Goal: Task Accomplishment & Management: Complete application form

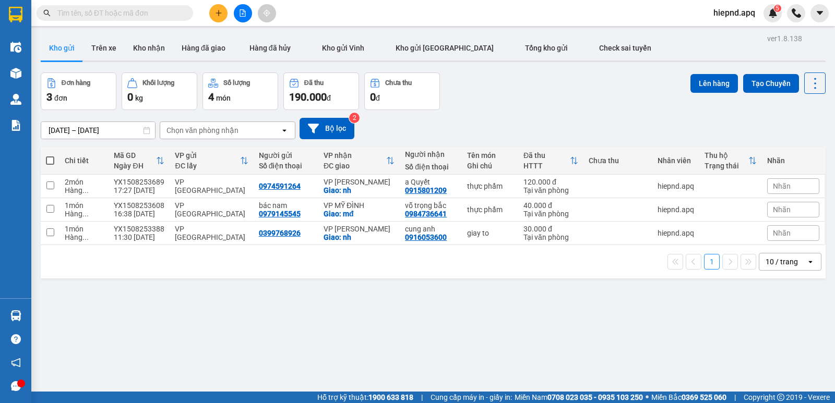
click at [219, 23] on div "Kết quả tìm kiếm ( 0 ) Bộ lọc No Data hiepnd.apq 5" at bounding box center [417, 13] width 835 height 26
click at [221, 20] on button at bounding box center [218, 13] width 18 height 18
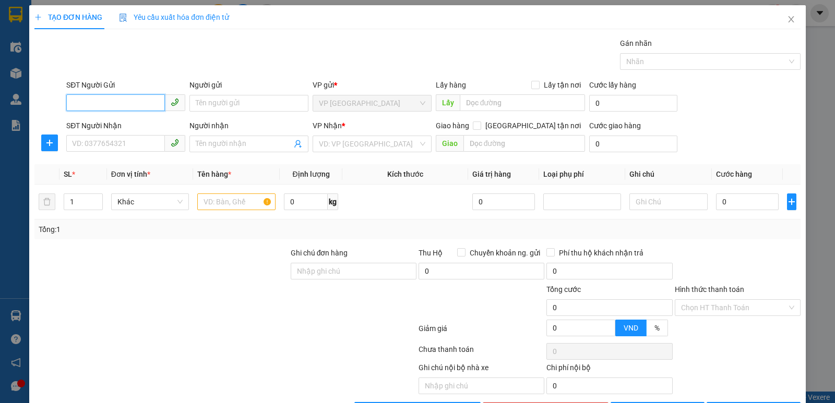
click at [108, 108] on input "SĐT Người Gửi" at bounding box center [115, 102] width 99 height 17
type input "0868912668"
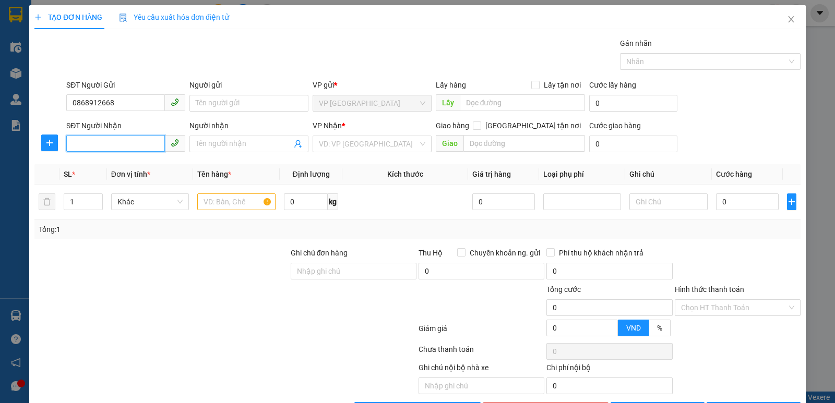
click at [112, 142] on input "SĐT Người Nhận" at bounding box center [115, 143] width 99 height 17
drag, startPoint x: 101, startPoint y: 167, endPoint x: 101, endPoint y: 174, distance: 6.3
click at [101, 174] on div "0868912668 0868912668 - [PERSON_NAME]" at bounding box center [125, 164] width 118 height 21
click at [119, 165] on div "0868912668 - [PERSON_NAME]" at bounding box center [124, 164] width 105 height 11
type input "0868912668"
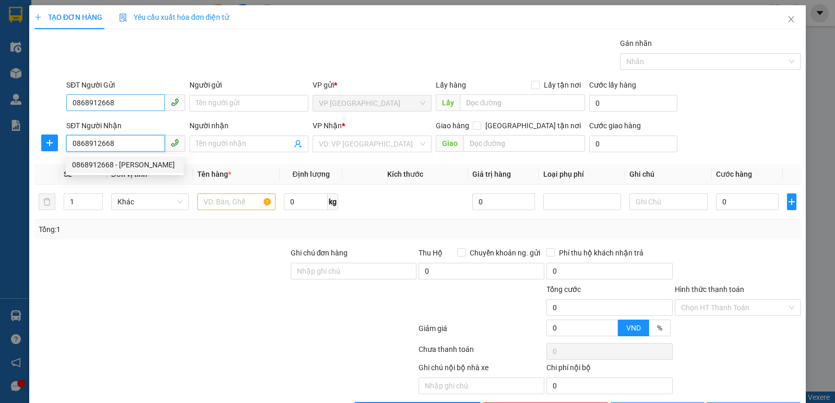
type input "[PERSON_NAME]"
checkbox input "true"
type input "MĐ"
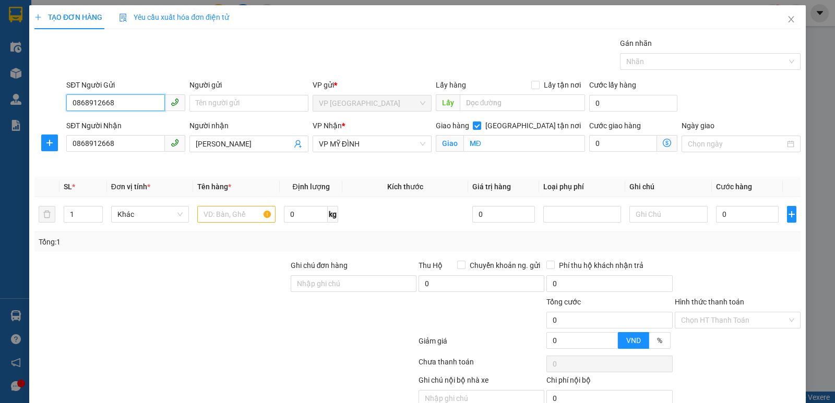
click at [122, 104] on input "0868912668" at bounding box center [115, 102] width 99 height 17
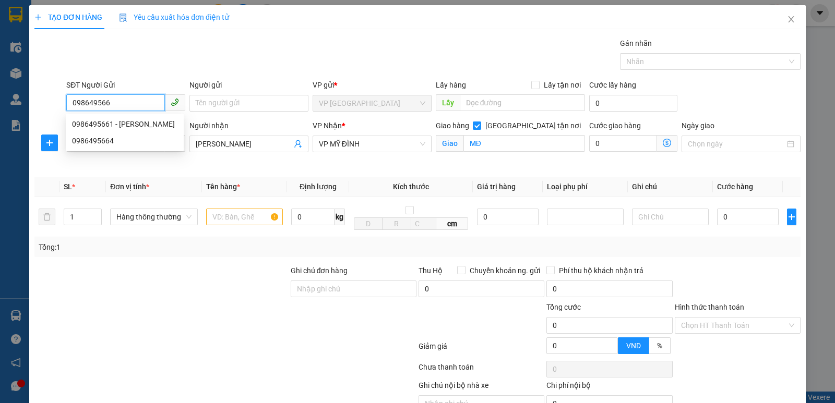
type input "0986495661"
click at [116, 124] on div "0986495661 - [PERSON_NAME]" at bounding box center [124, 123] width 105 height 11
type input "hoang khoa"
type input "0986495661"
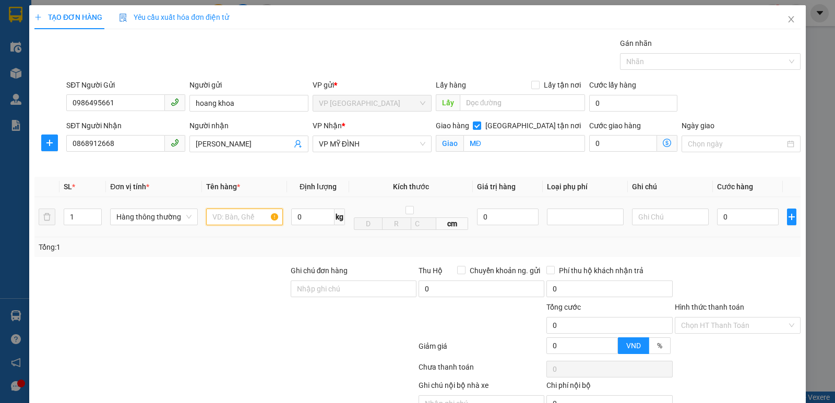
click at [228, 224] on input "text" at bounding box center [244, 217] width 77 height 17
type input "thực phẩm"
click at [757, 211] on input "0" at bounding box center [748, 217] width 62 height 17
type input "6"
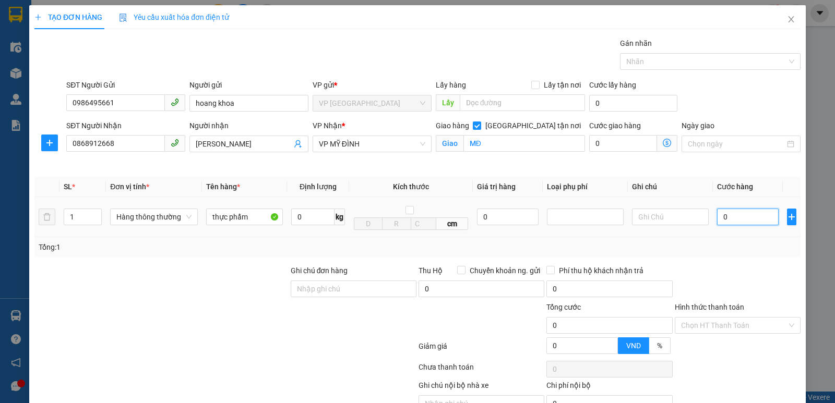
type input "6"
type input "60"
type input "600"
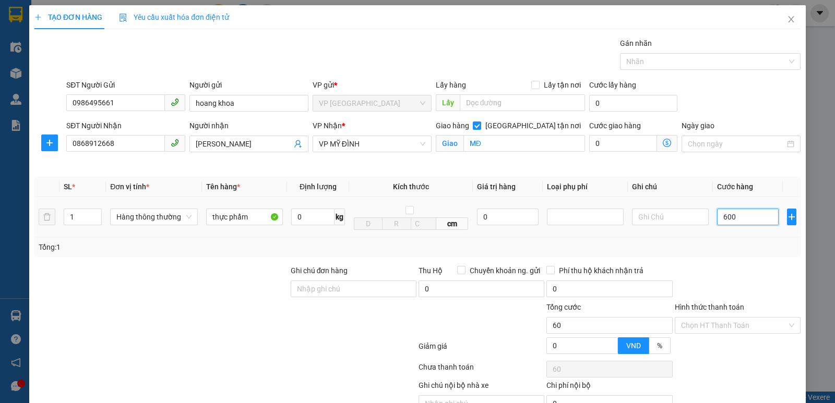
type input "600"
type input "6.000"
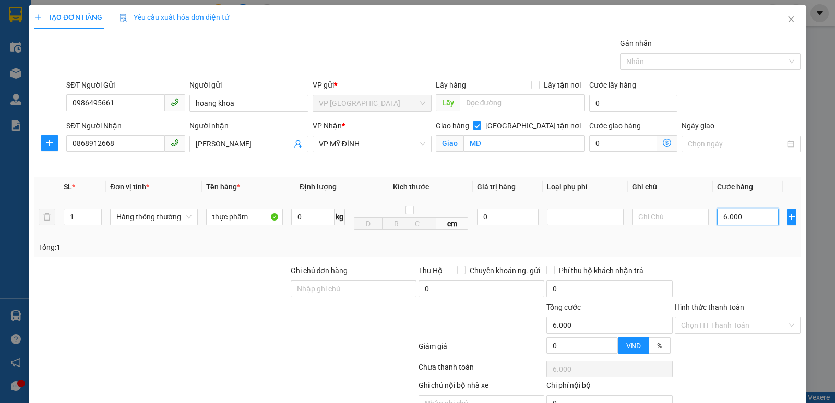
type input "60.000"
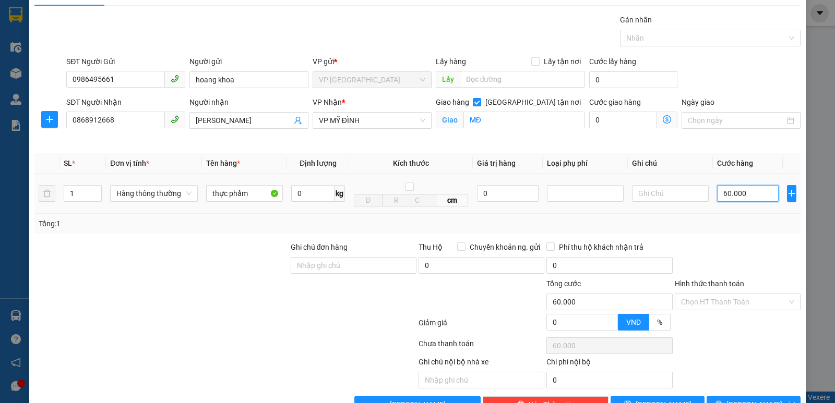
scroll to position [54, 0]
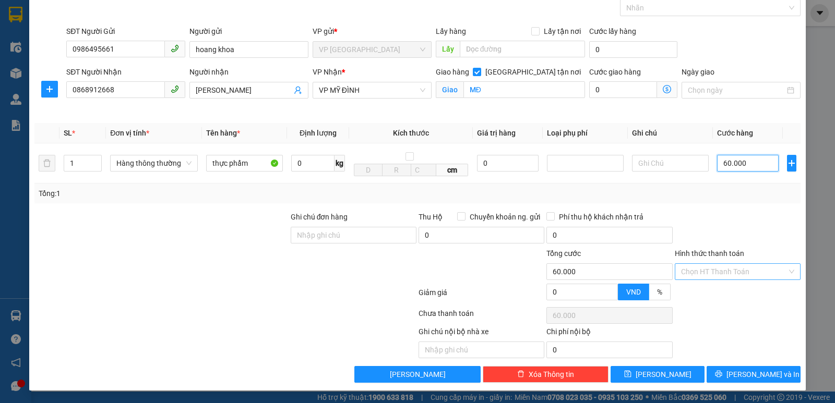
type input "60.000"
click at [715, 273] on input "Hình thức thanh toán" at bounding box center [734, 272] width 106 height 16
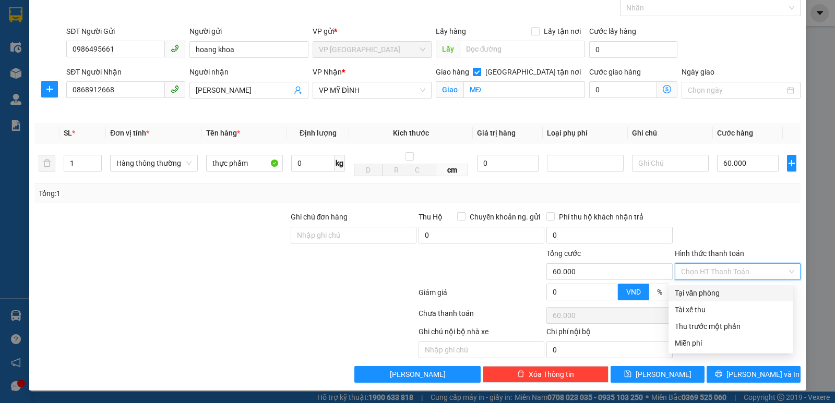
drag, startPoint x: 734, startPoint y: 246, endPoint x: 703, endPoint y: 261, distance: 34.5
click at [731, 247] on div at bounding box center [737, 229] width 128 height 37
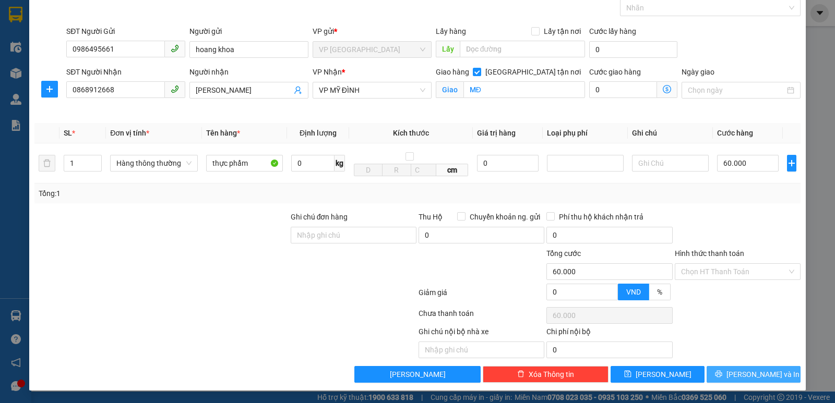
click at [707, 368] on button "[PERSON_NAME] và In" at bounding box center [753, 374] width 94 height 17
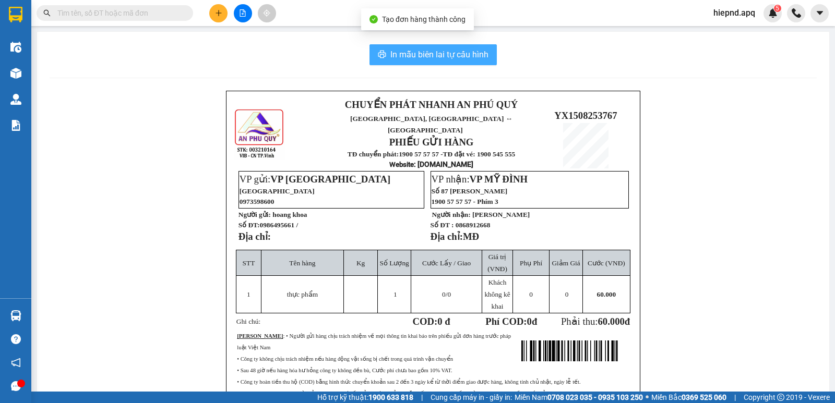
click at [426, 51] on span "In mẫu biên lai tự cấu hình" at bounding box center [439, 54] width 98 height 13
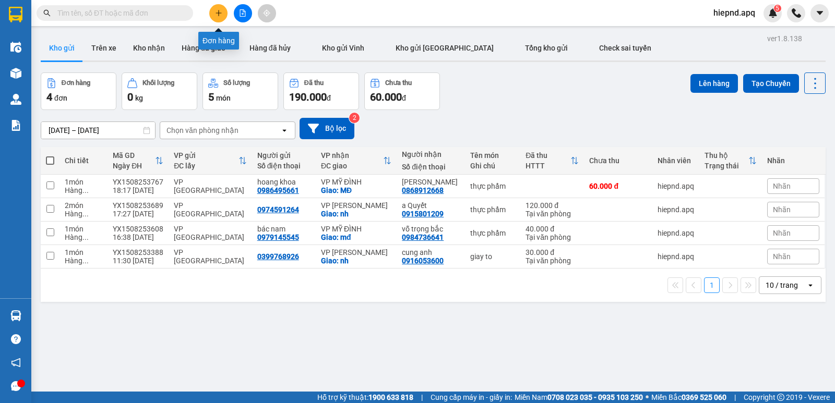
click at [216, 7] on button at bounding box center [218, 13] width 18 height 18
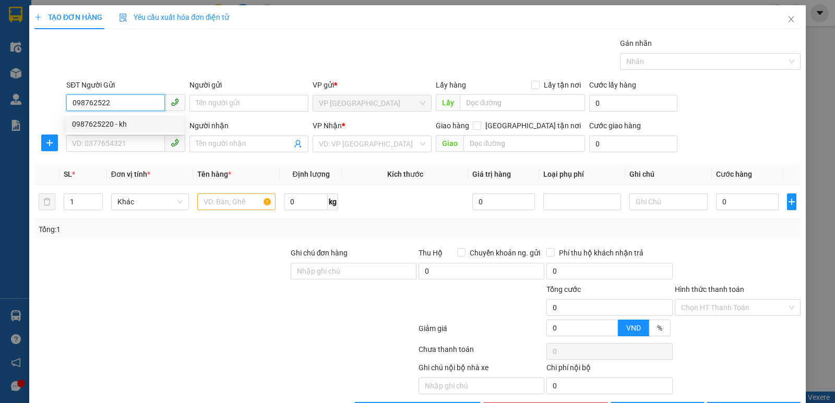
click at [118, 127] on div "0987625220 - kh" at bounding box center [124, 123] width 105 height 11
type input "0987625220"
type input "kh"
type input "0987625220"
click at [118, 137] on input "SĐT Người Nhận" at bounding box center [115, 143] width 99 height 17
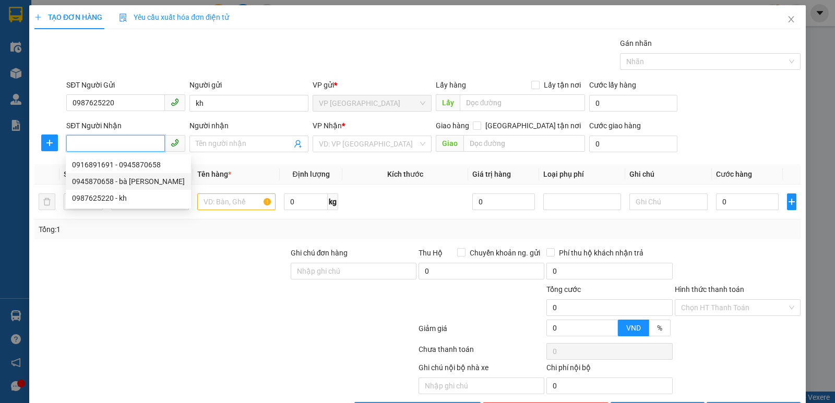
click at [122, 181] on div "0945870658 - bà [PERSON_NAME]" at bounding box center [128, 181] width 113 height 11
type input "0945870658"
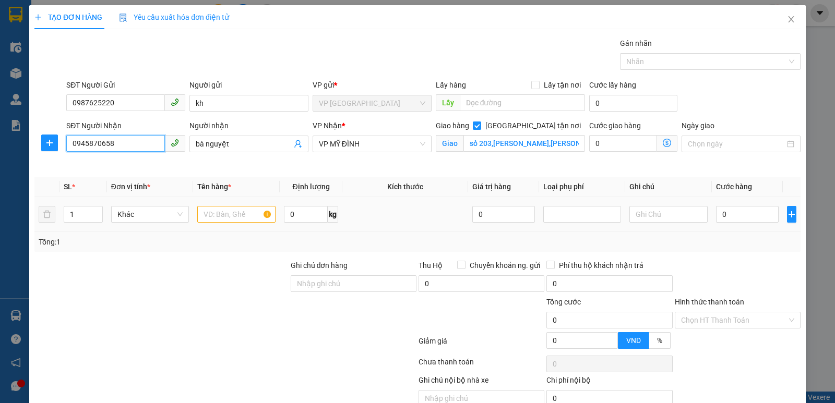
type input "bà nguyệt"
checkbox input "true"
type input "số 203,[PERSON_NAME],[PERSON_NAME]"
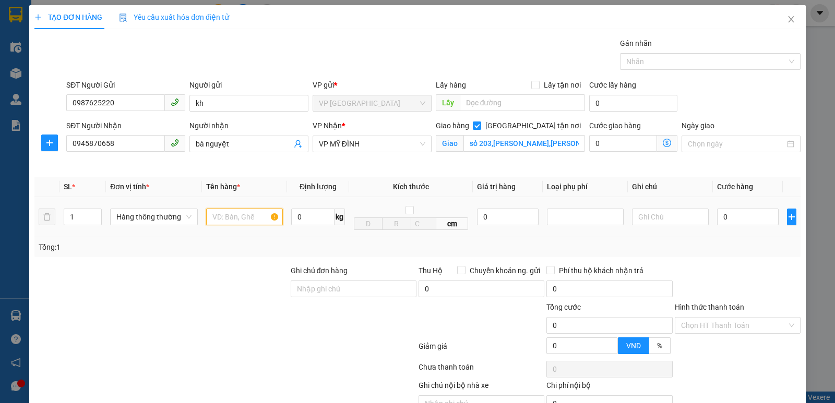
click at [239, 221] on input "text" at bounding box center [244, 217] width 77 height 17
click at [532, 128] on span "[GEOGRAPHIC_DATA] tận nơi" at bounding box center [533, 125] width 104 height 11
click at [480, 128] on input "[GEOGRAPHIC_DATA] tận nơi" at bounding box center [476, 125] width 7 height 7
checkbox input "false"
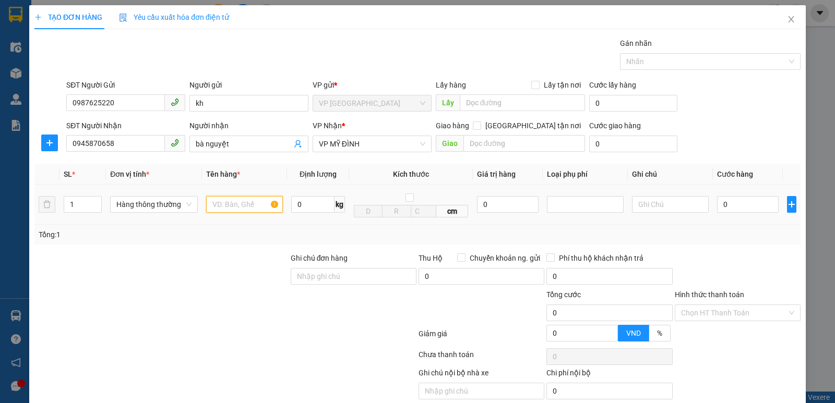
click at [265, 205] on input "text" at bounding box center [244, 204] width 77 height 17
type input "thực phẩm"
click at [754, 207] on input "0" at bounding box center [748, 204] width 62 height 17
type input "5"
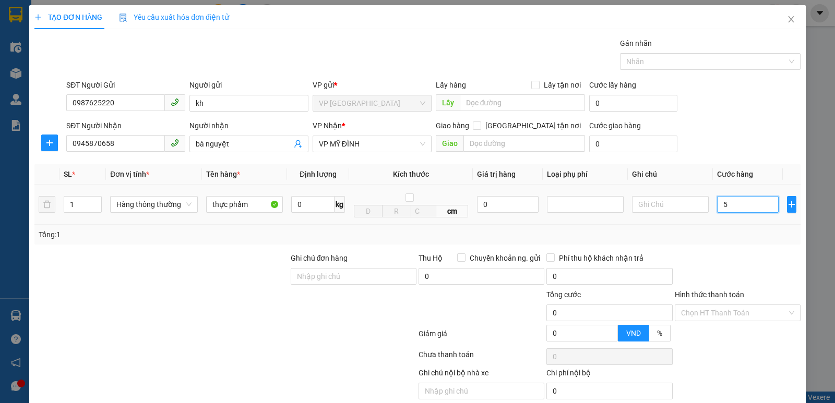
type input "5"
type input "50"
type input "500"
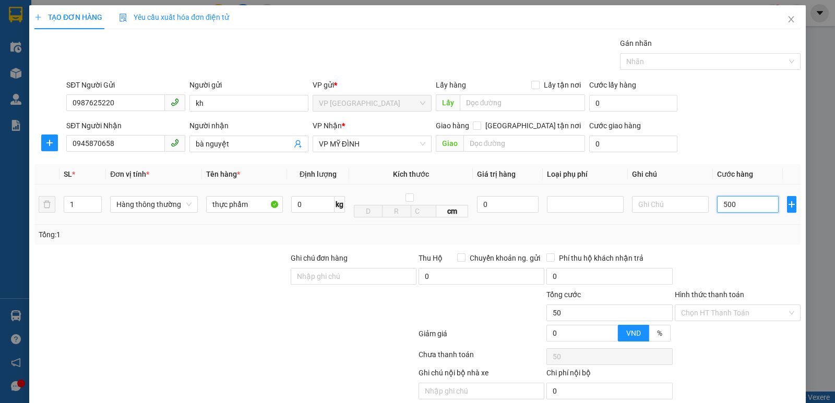
type input "500"
type input "5.000"
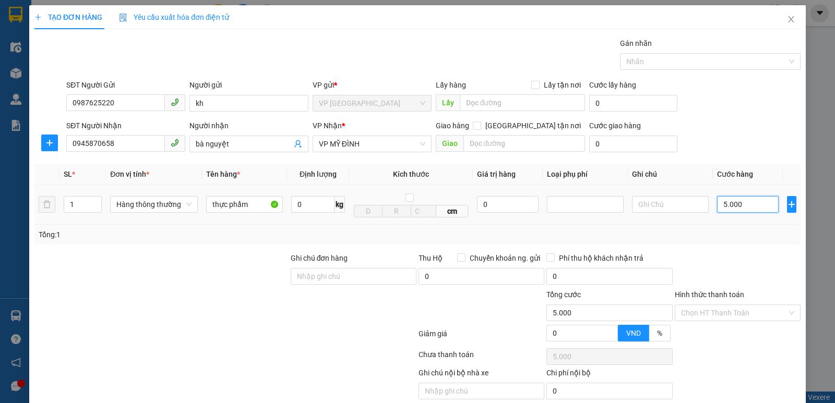
type input "50.000"
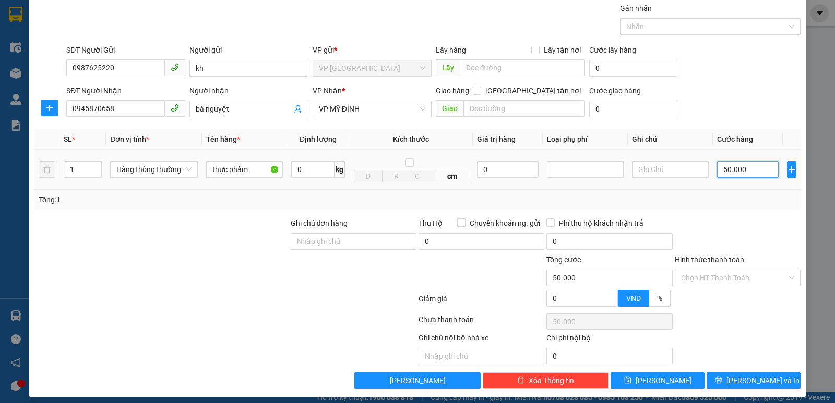
scroll to position [42, 0]
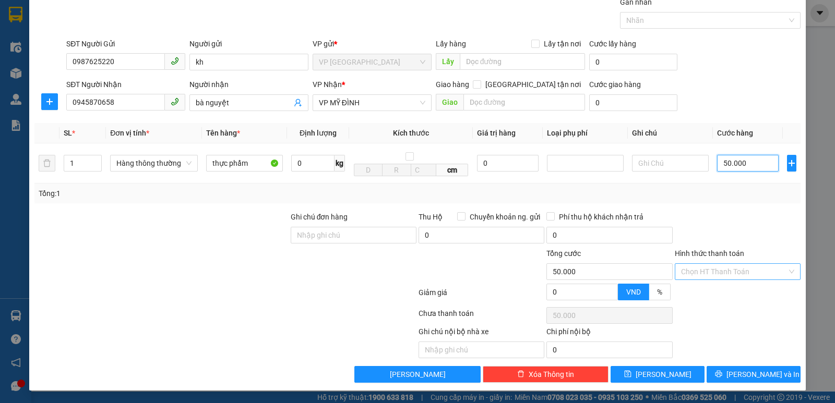
type input "50.000"
click at [742, 268] on input "Hình thức thanh toán" at bounding box center [734, 272] width 106 height 16
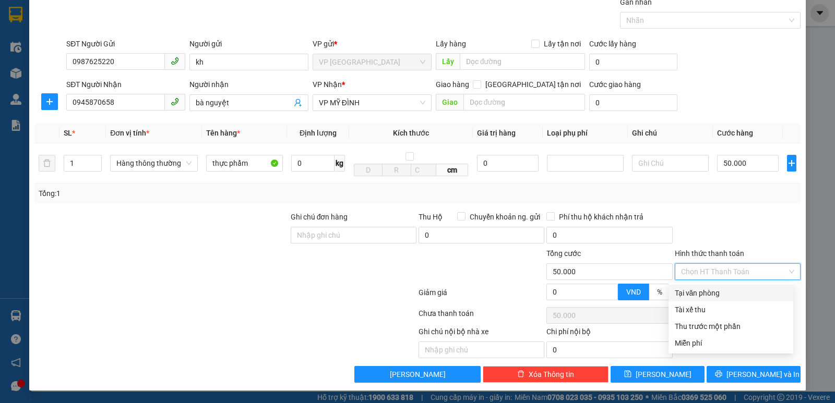
click at [732, 293] on div "Tại văn phòng" at bounding box center [730, 292] width 112 height 11
type input "0"
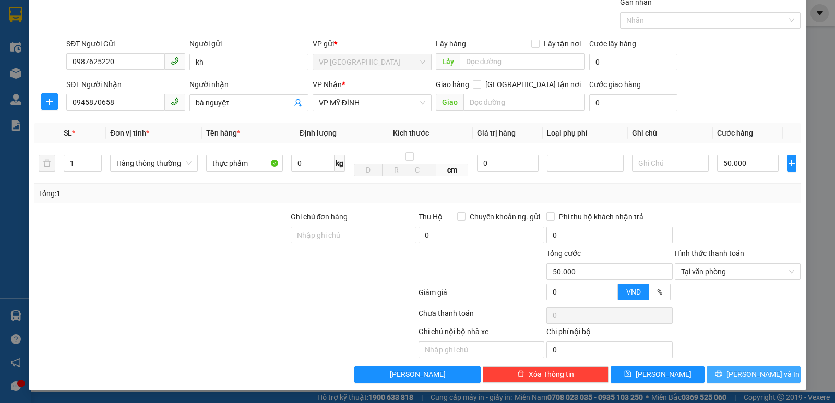
click at [739, 372] on span "[PERSON_NAME] và In" at bounding box center [762, 374] width 73 height 11
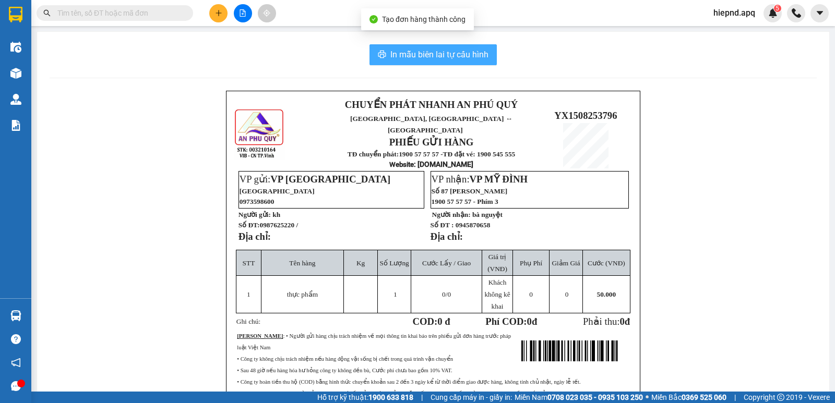
click at [485, 62] on button "In mẫu biên lai tự cấu hình" at bounding box center [432, 54] width 127 height 21
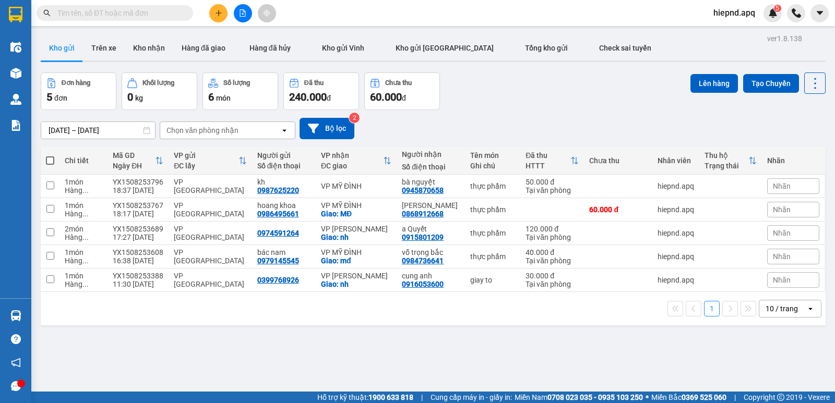
click at [221, 14] on icon "plus" at bounding box center [218, 12] width 7 height 7
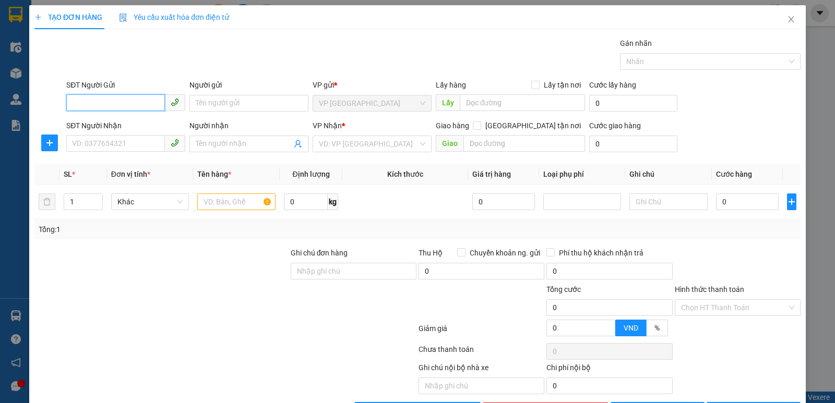
click at [130, 107] on input "SĐT Người Gửi" at bounding box center [115, 102] width 99 height 17
click at [333, 29] on div "TẠO ĐƠN HÀNG Yêu cầu xuất hóa đơn điện tử" at bounding box center [417, 17] width 766 height 24
click at [118, 143] on input "SĐT Người Nhận" at bounding box center [115, 143] width 99 height 17
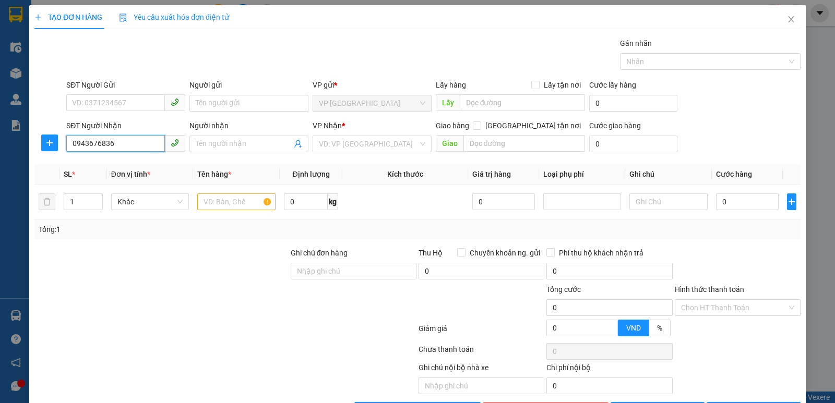
click at [81, 143] on input "0943676836" at bounding box center [115, 143] width 99 height 17
click at [89, 146] on input "0943676836" at bounding box center [115, 143] width 99 height 17
click at [95, 147] on input "0943676836" at bounding box center [115, 143] width 99 height 17
click at [104, 149] on input "0943676836" at bounding box center [115, 143] width 99 height 17
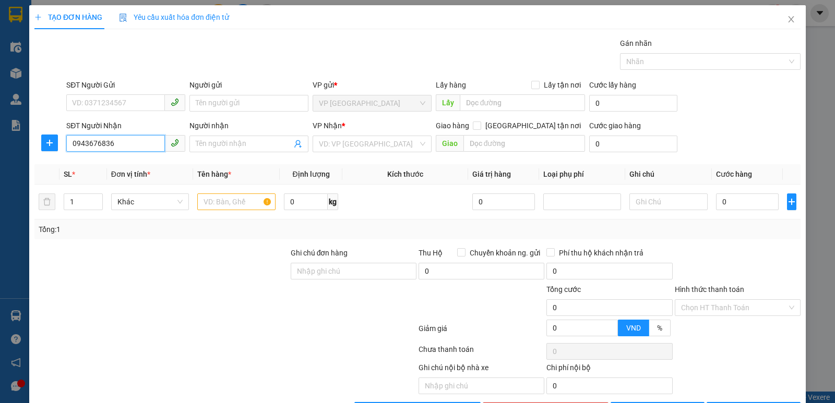
click at [113, 151] on input "0943676836" at bounding box center [115, 143] width 99 height 17
type input "0943676836"
click at [362, 145] on input "search" at bounding box center [368, 144] width 99 height 16
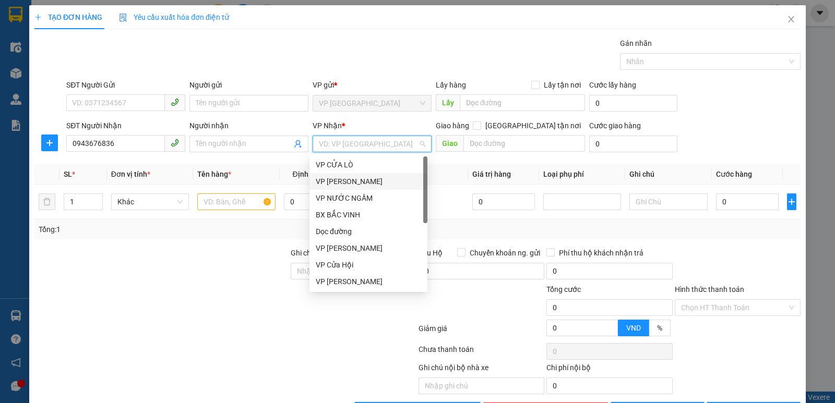
click at [344, 177] on div "VP [PERSON_NAME]" at bounding box center [368, 181] width 105 height 11
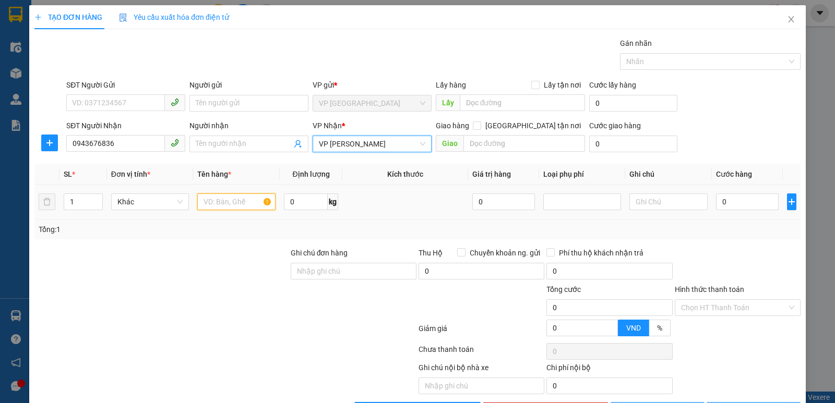
click at [238, 197] on input "text" at bounding box center [236, 202] width 78 height 17
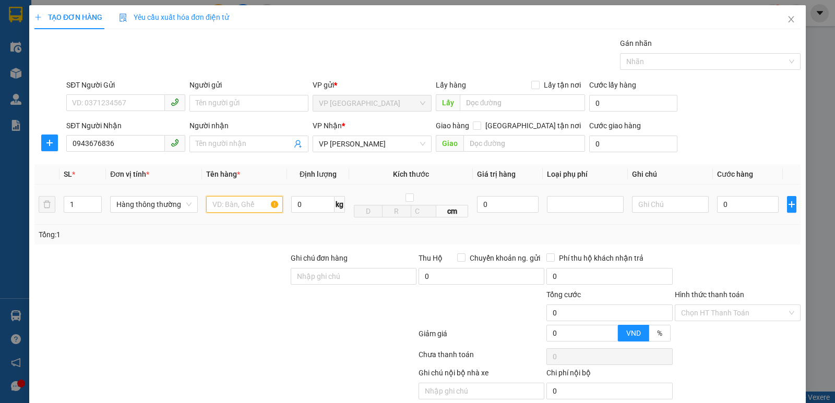
click at [238, 197] on input "text" at bounding box center [244, 204] width 77 height 17
type input "thực phẩm"
click at [744, 210] on input "0" at bounding box center [748, 204] width 62 height 17
type input "3"
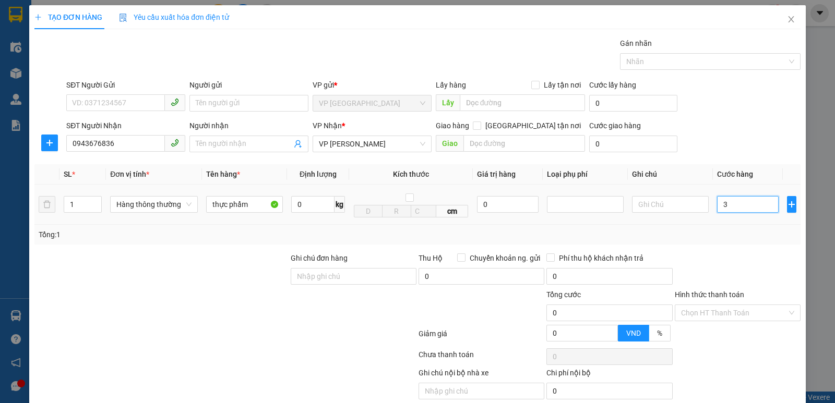
type input "3"
type input "30"
type input "300"
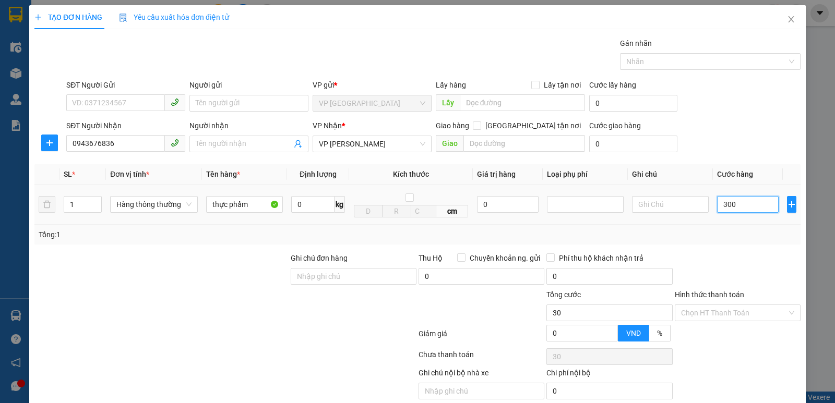
type input "300"
type input "3.000"
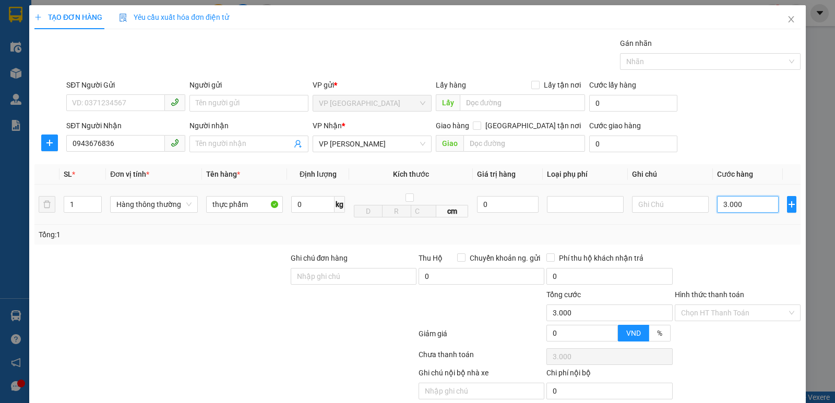
type input "30.000"
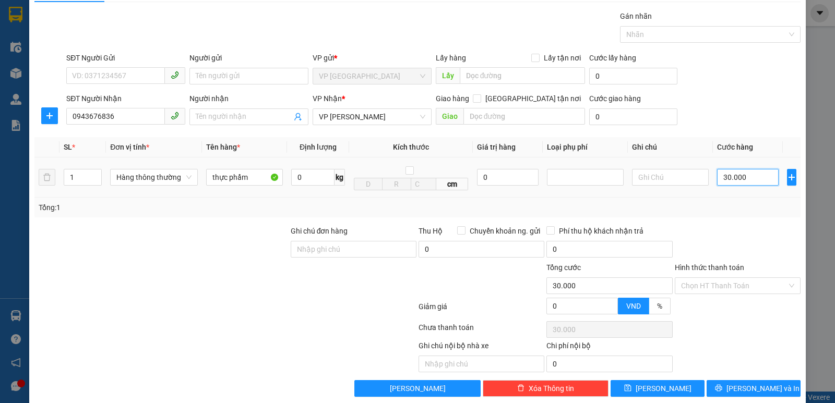
scroll to position [42, 0]
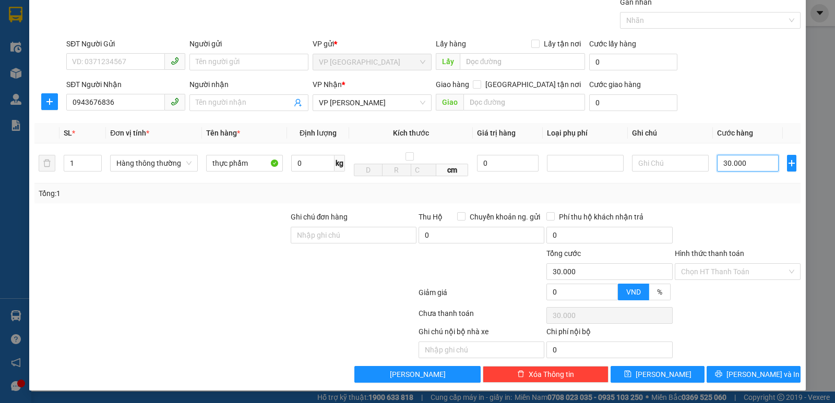
type input "30.000"
click at [710, 300] on form "Ghi chú đơn hàng Thu Hộ Chuyển khoản ng. gửi 0 Phí thu hộ khách nhận trả 0 Tổng…" at bounding box center [417, 258] width 766 height 94
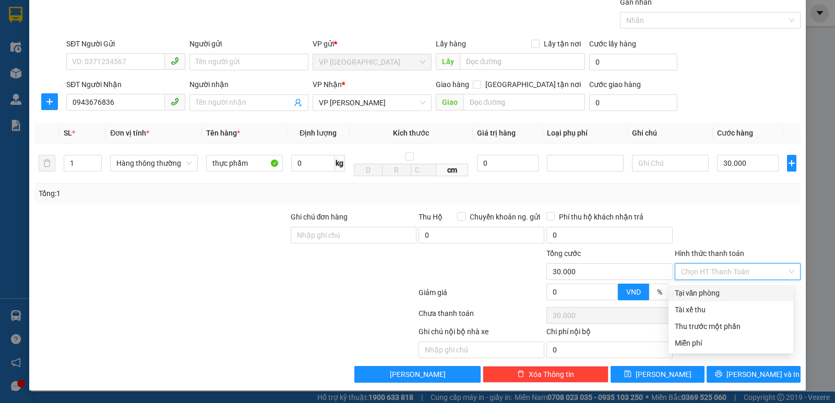
click at [715, 298] on div "Tại văn phòng" at bounding box center [730, 293] width 125 height 17
type input "0"
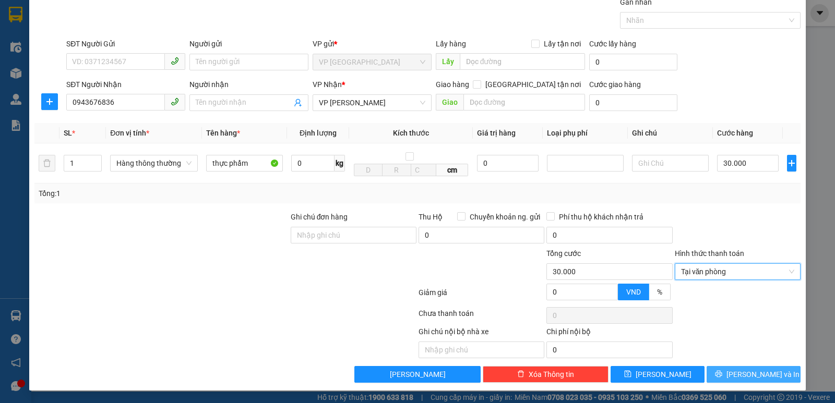
click at [740, 367] on button "[PERSON_NAME] và In" at bounding box center [753, 374] width 94 height 17
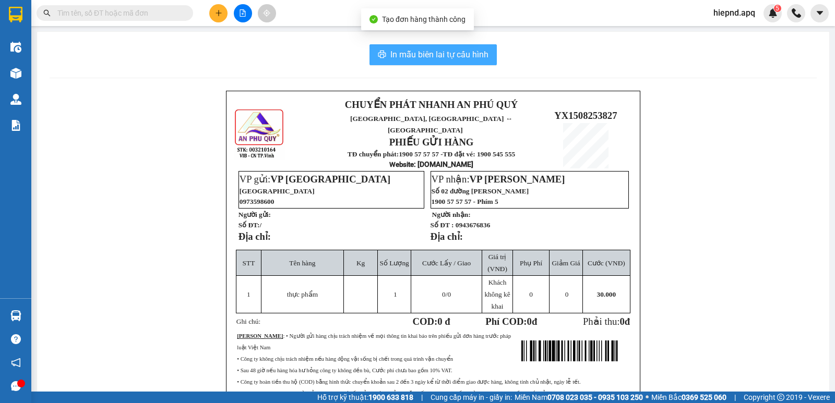
click at [381, 47] on button "In mẫu biên lai tự cấu hình" at bounding box center [432, 54] width 127 height 21
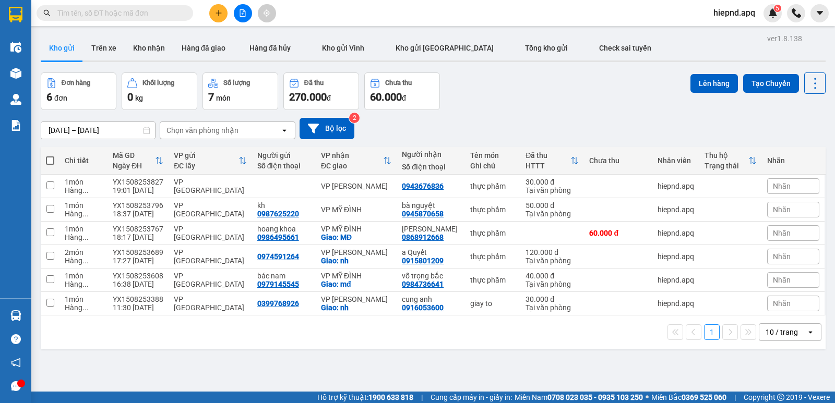
drag, startPoint x: 228, startPoint y: 9, endPoint x: 219, endPoint y: 11, distance: 9.6
click at [227, 9] on div at bounding box center [242, 13] width 78 height 18
click at [219, 11] on icon "plus" at bounding box center [218, 13] width 1 height 6
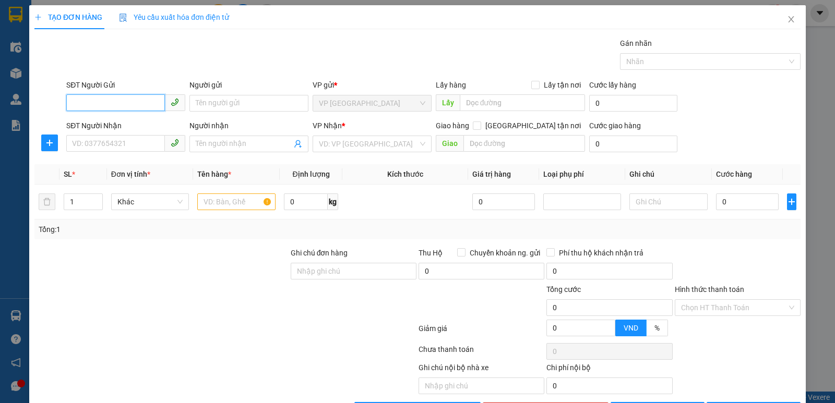
click at [102, 104] on input "SĐT Người Gửi" at bounding box center [115, 102] width 99 height 17
type input "0981767264"
click at [106, 122] on div "0981767264" at bounding box center [124, 123] width 105 height 11
checkbox input "true"
type input "VP [GEOGRAPHIC_DATA]"
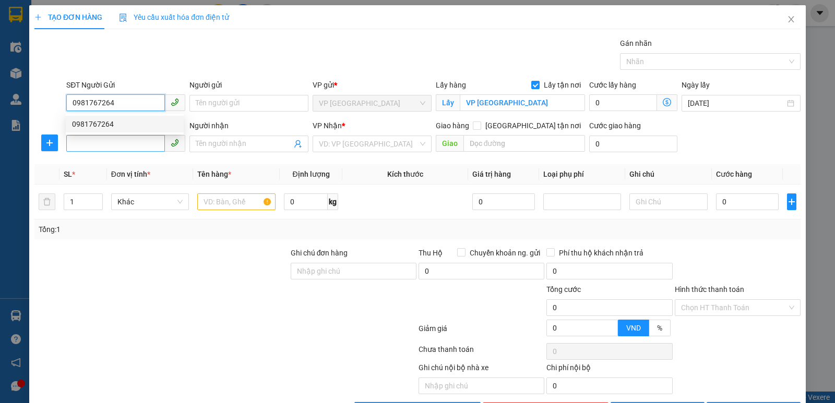
type input "0981767264"
click at [114, 142] on input "SĐT Người Nhận" at bounding box center [115, 143] width 99 height 17
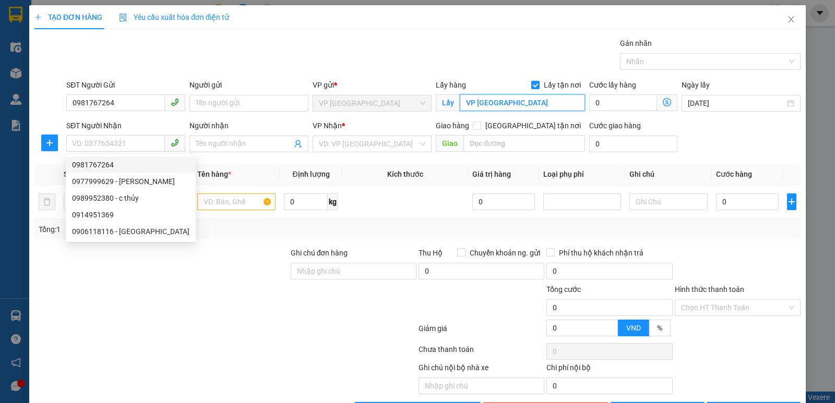
click at [479, 106] on input "VP [GEOGRAPHIC_DATA]" at bounding box center [523, 102] width 126 height 17
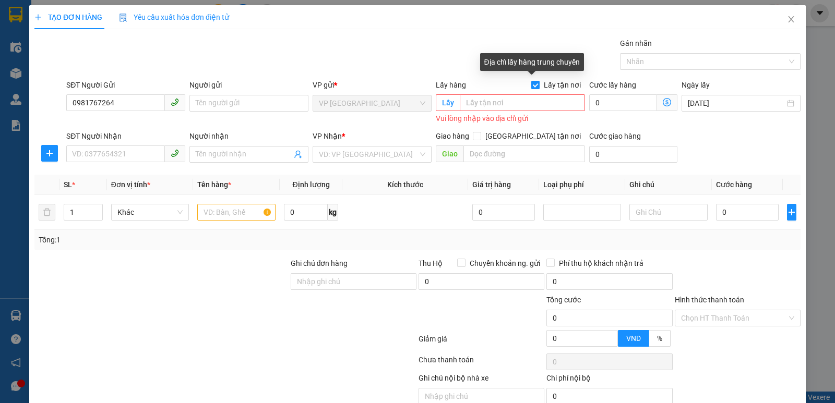
click at [552, 82] on span "Lấy tận nơi" at bounding box center [561, 84] width 45 height 11
click at [538, 82] on input "Lấy tận nơi" at bounding box center [534, 84] width 7 height 7
checkbox input "false"
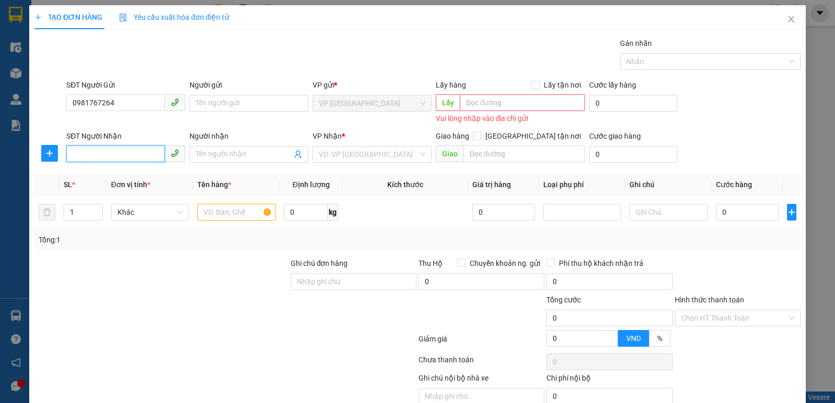
click at [126, 158] on input "SĐT Người Nhận" at bounding box center [115, 154] width 99 height 17
type input "0972519612"
drag, startPoint x: 367, startPoint y: 169, endPoint x: 379, endPoint y: 148, distance: 24.5
click at [368, 168] on div "Transit Pickup Surcharge Ids Transit Deliver Surcharge Ids Transit Deliver Surc…" at bounding box center [417, 234] width 766 height 392
click at [379, 148] on input "search" at bounding box center [368, 155] width 99 height 16
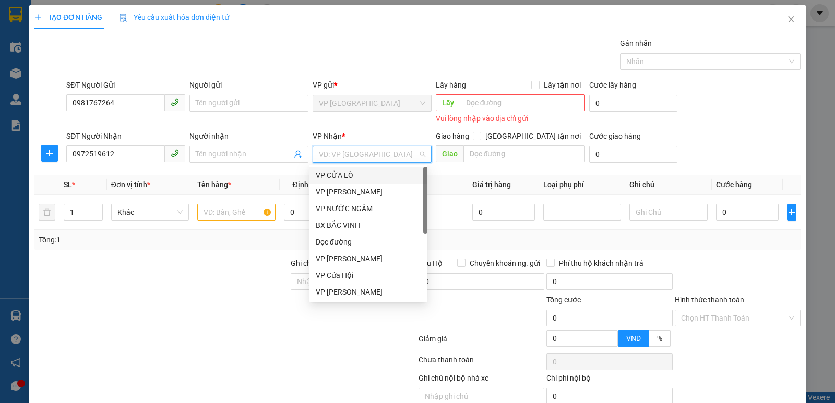
click at [374, 151] on input "search" at bounding box center [368, 155] width 99 height 16
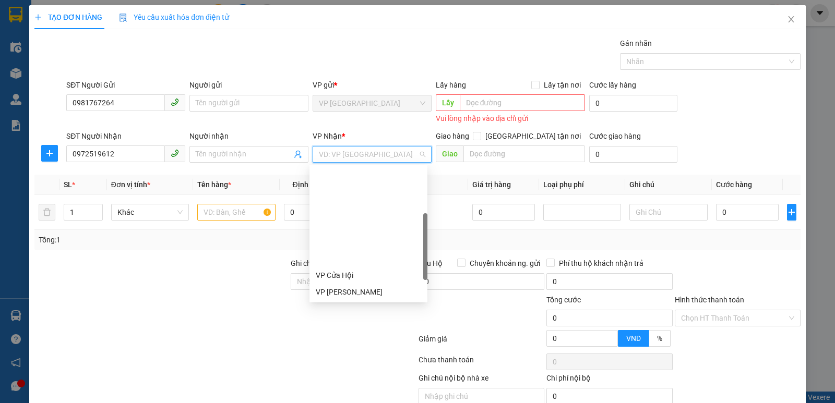
scroll to position [150, 0]
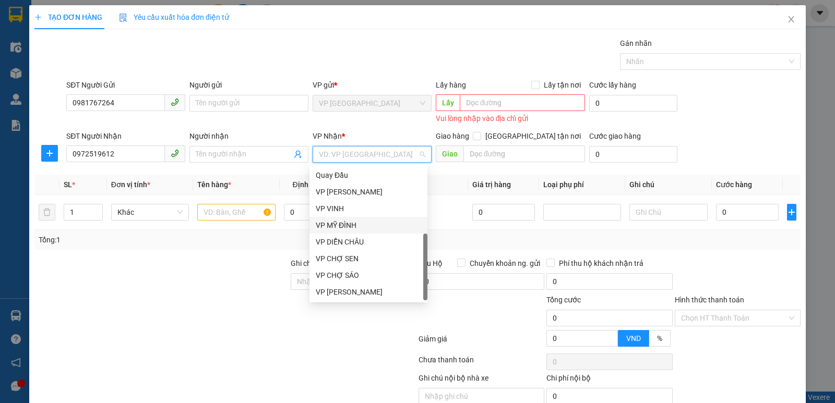
click at [346, 223] on div "VP MỸ ĐÌNH" at bounding box center [368, 225] width 105 height 11
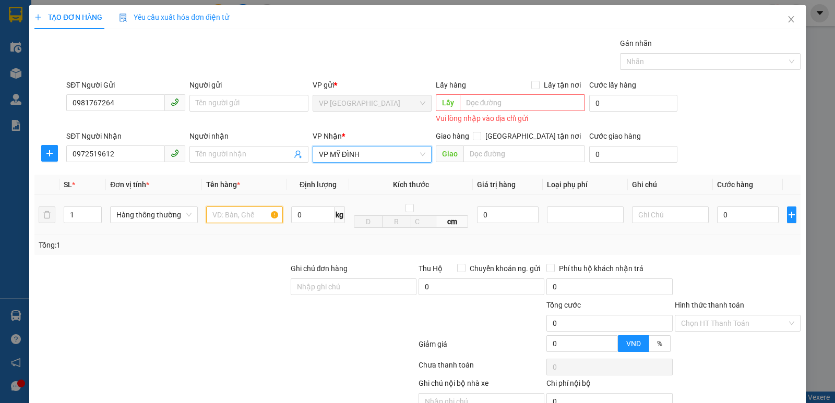
click at [228, 215] on input "text" at bounding box center [244, 215] width 77 height 17
click at [247, 213] on input "text" at bounding box center [244, 215] width 77 height 17
type input "hoa lý"
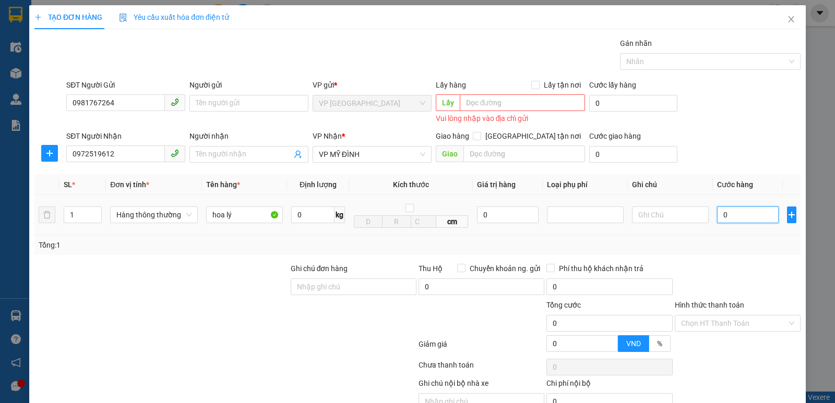
click at [725, 217] on input "0" at bounding box center [748, 215] width 62 height 17
type input "7"
type input "700"
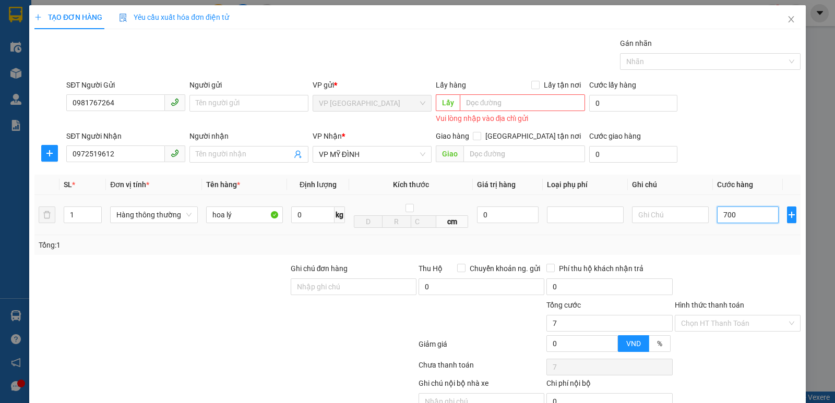
type input "700"
type input "7.000"
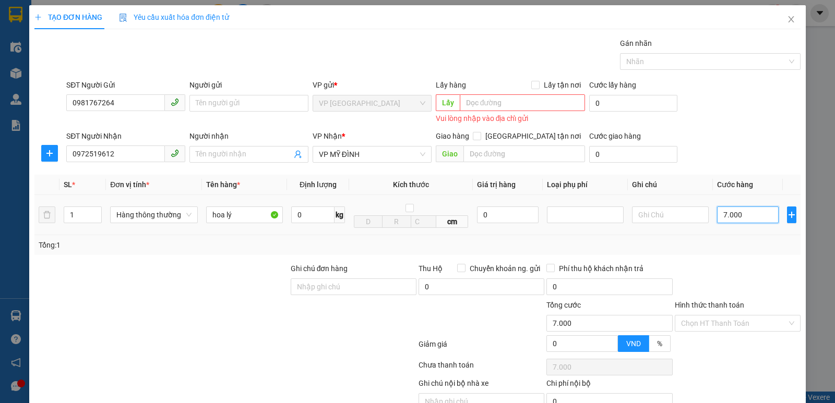
type input "70.000"
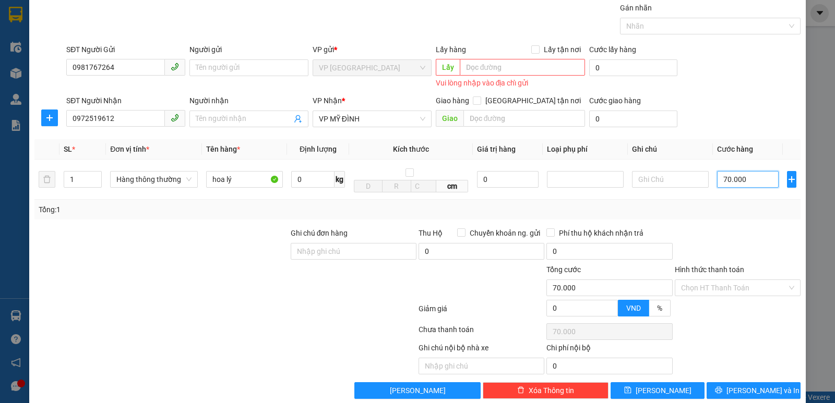
scroll to position [52, 0]
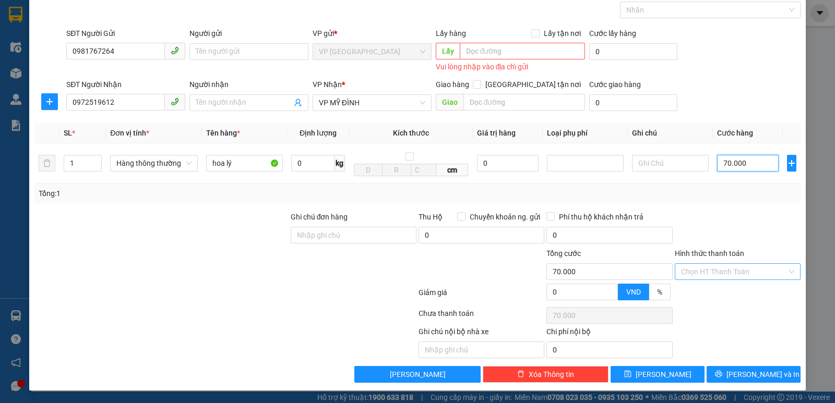
type input "70.000"
click at [709, 279] on input "Hình thức thanh toán" at bounding box center [734, 272] width 106 height 16
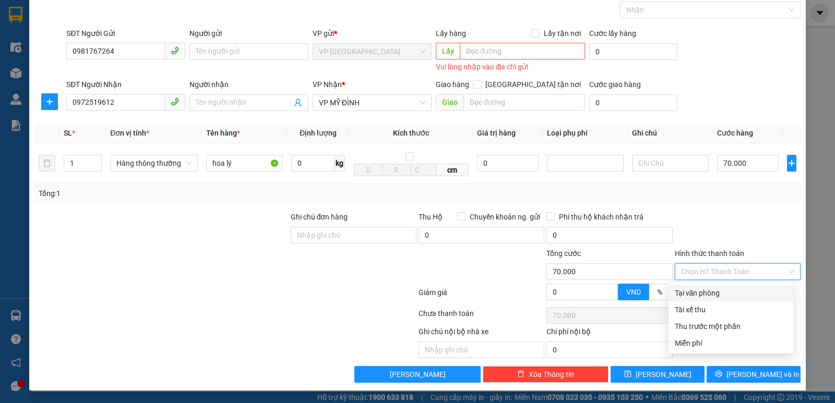
click at [711, 287] on div "Tại văn phòng" at bounding box center [730, 292] width 112 height 11
type input "0"
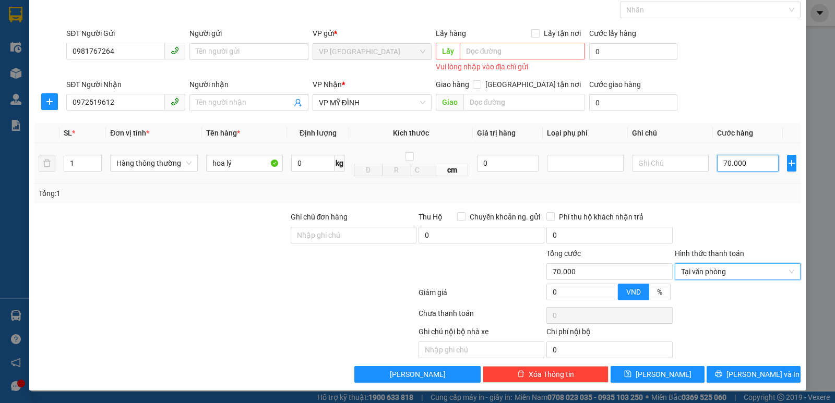
click at [745, 160] on input "70.000" at bounding box center [748, 163] width 62 height 17
type input "6"
type input "60"
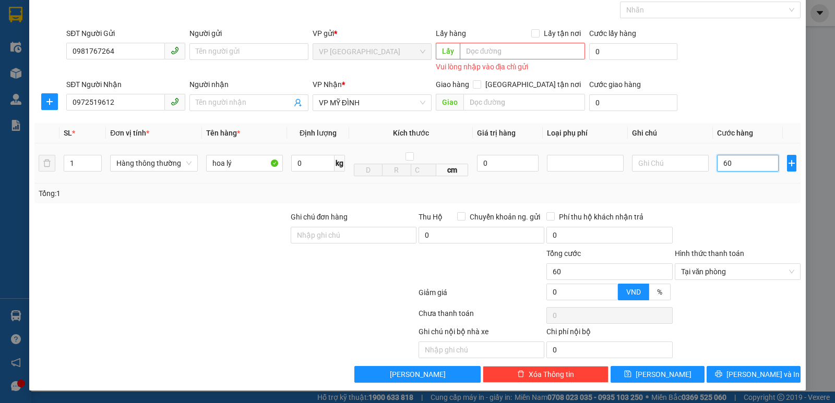
type input "600"
type input "6.000"
type input "60.000"
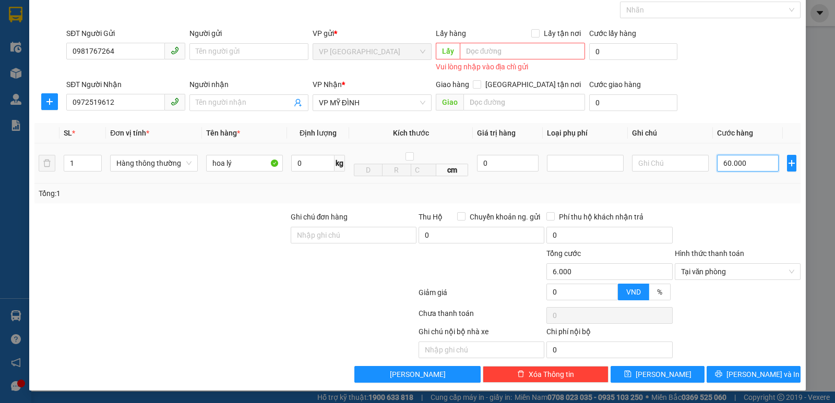
type input "60.000"
click at [746, 372] on span "[PERSON_NAME] và In" at bounding box center [762, 374] width 73 height 11
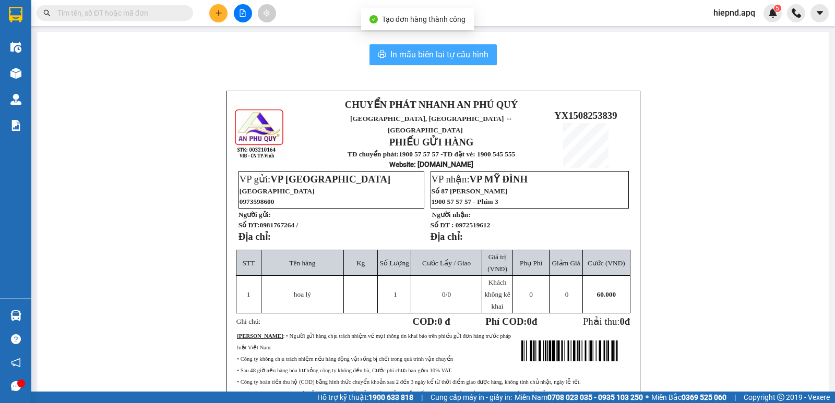
click at [395, 54] on span "In mẫu biên lai tự cấu hình" at bounding box center [439, 54] width 98 height 13
